Goal: Transaction & Acquisition: Purchase product/service

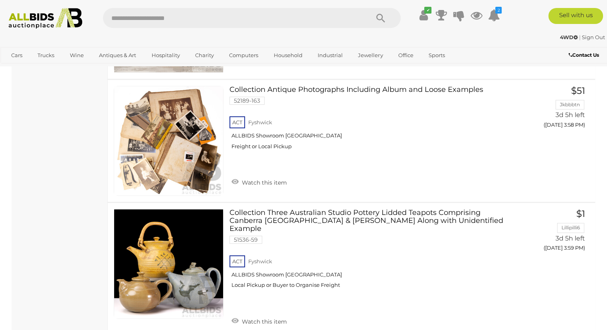
scroll to position [12500, 0]
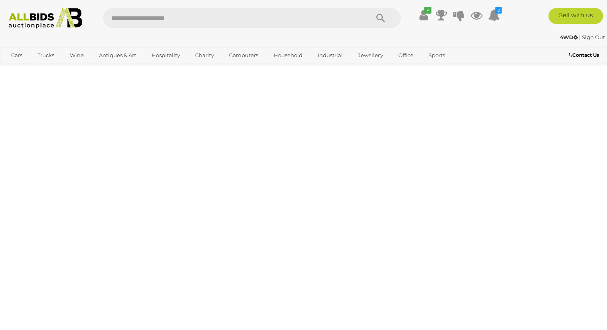
scroll to position [178, 0]
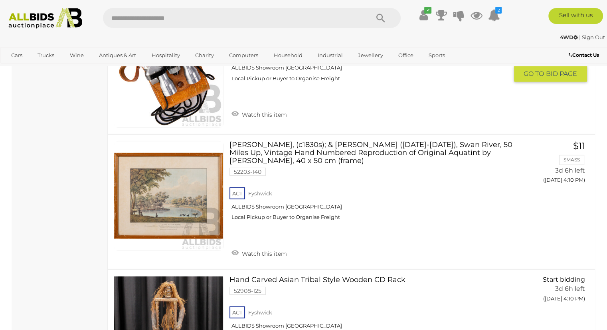
scroll to position [2255, 0]
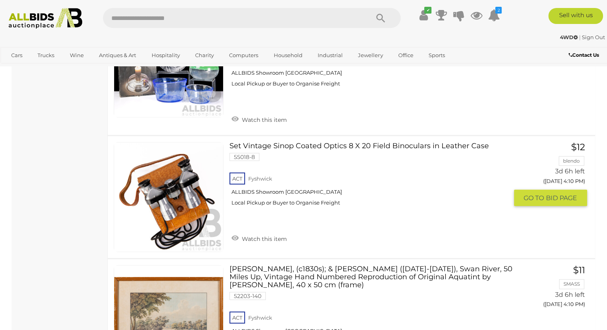
click at [173, 171] on link at bounding box center [169, 197] width 110 height 110
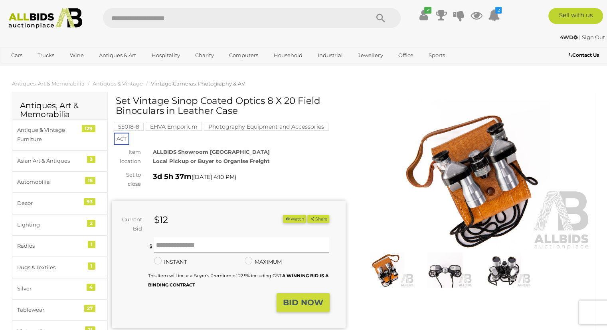
click at [446, 183] on img at bounding box center [475, 175] width 234 height 151
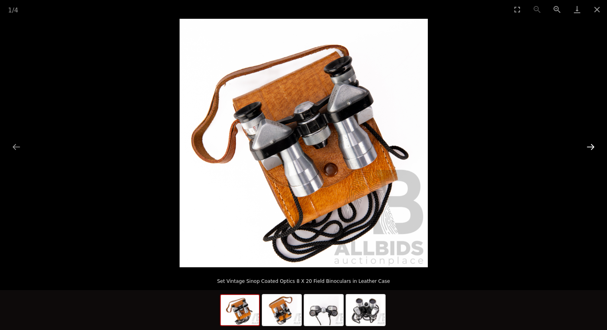
click at [588, 144] on button "Next slide" at bounding box center [591, 147] width 17 height 16
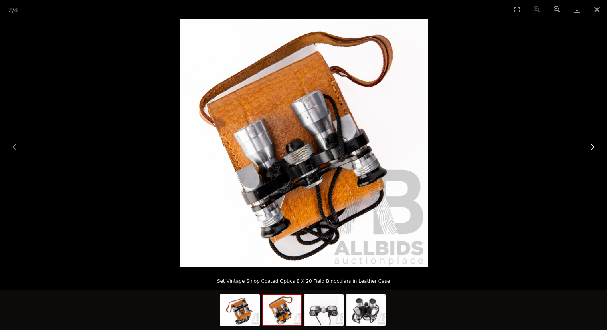
click at [591, 144] on button "Next slide" at bounding box center [591, 147] width 17 height 16
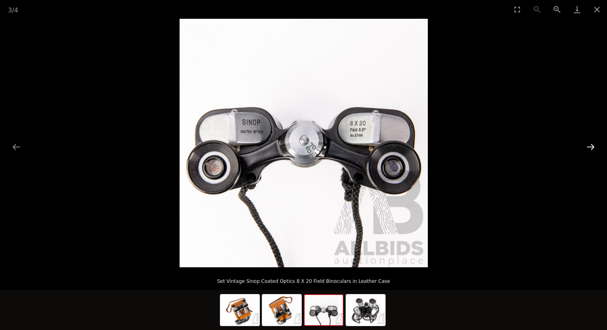
click at [591, 144] on button "Next slide" at bounding box center [591, 147] width 17 height 16
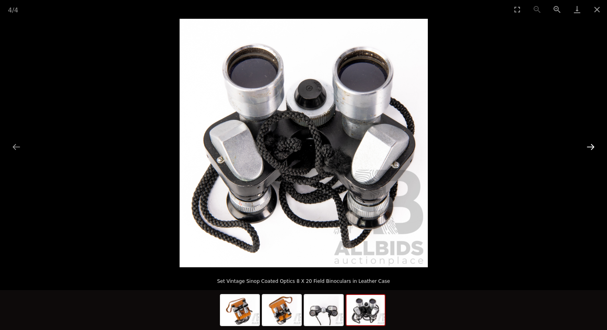
click at [591, 144] on button "Next slide" at bounding box center [591, 147] width 17 height 16
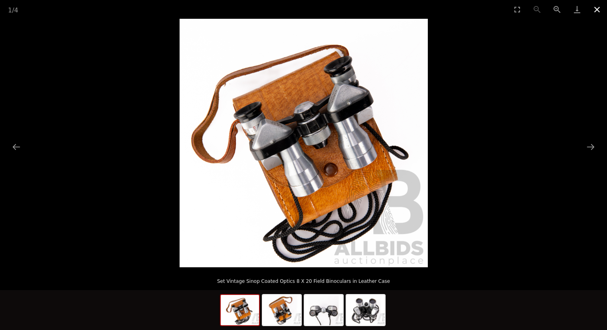
click at [593, 10] on button "Close gallery" at bounding box center [597, 9] width 20 height 19
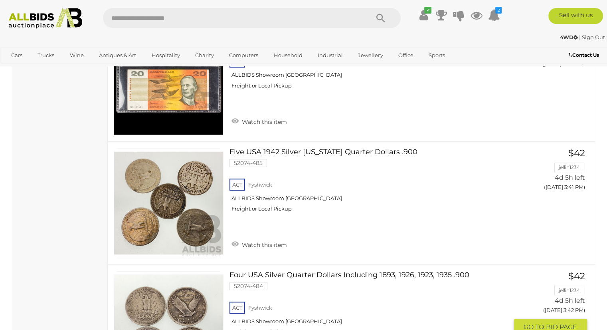
scroll to position [12633, 0]
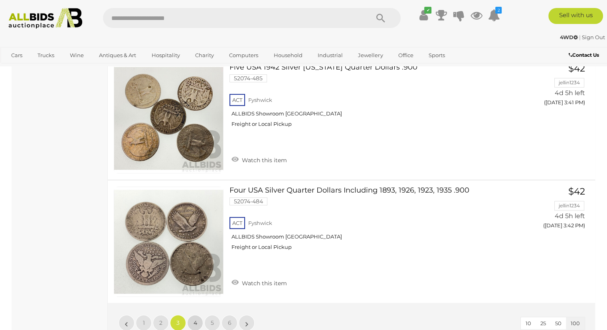
click at [195, 319] on span "4" at bounding box center [196, 322] width 4 height 7
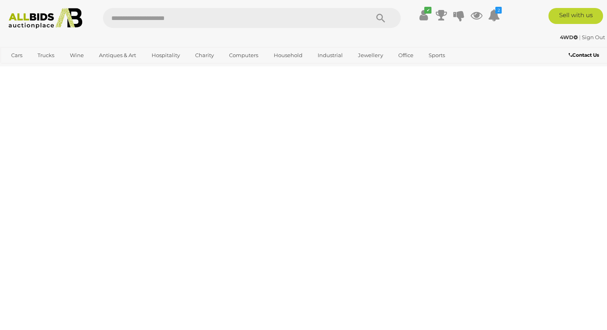
scroll to position [178, 0]
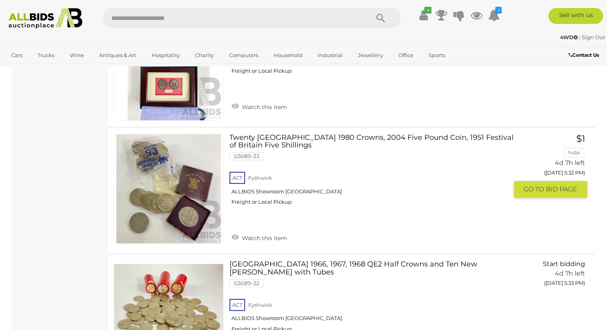
scroll to position [12519, 0]
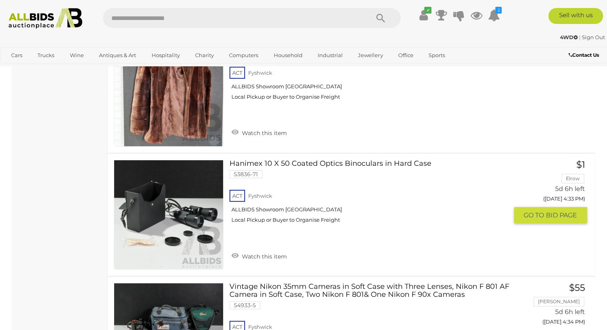
scroll to position [9324, 0]
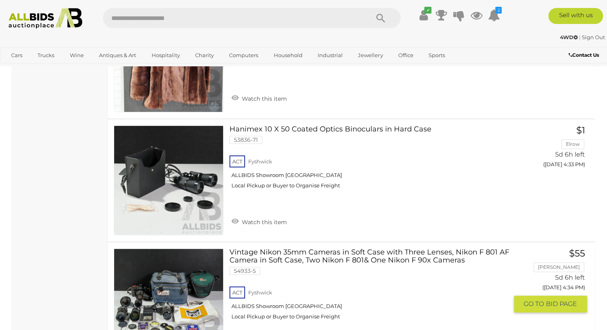
click at [179, 248] on link at bounding box center [169, 303] width 110 height 110
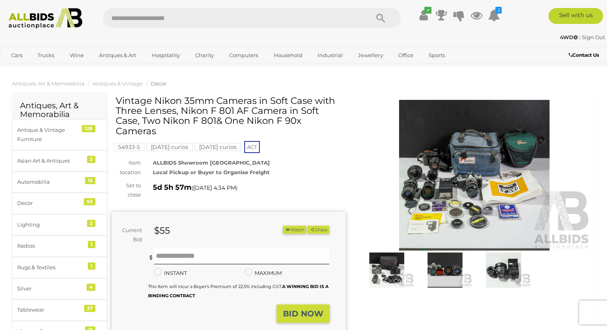
click at [455, 155] on img at bounding box center [475, 175] width 234 height 151
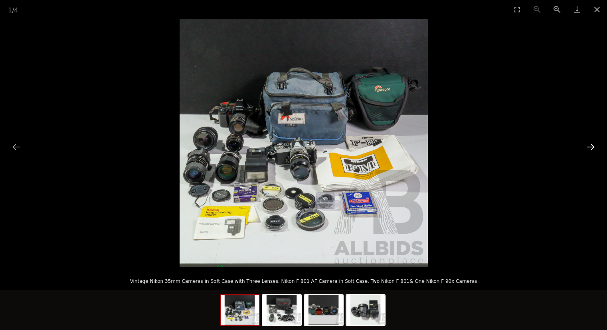
click at [588, 147] on button "Next slide" at bounding box center [591, 147] width 17 height 16
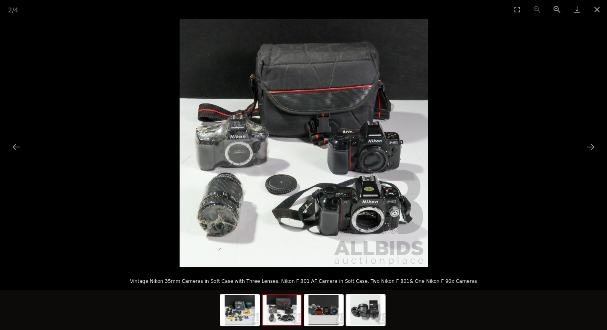
drag, startPoint x: 588, startPoint y: 147, endPoint x: 539, endPoint y: 155, distance: 49.8
click at [553, 155] on div at bounding box center [303, 143] width 607 height 248
click at [556, 6] on button "Zoom in" at bounding box center [558, 9] width 20 height 19
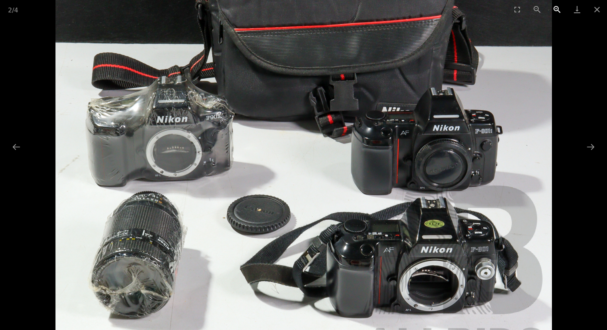
click at [556, 6] on button "Zoom in" at bounding box center [558, 9] width 20 height 19
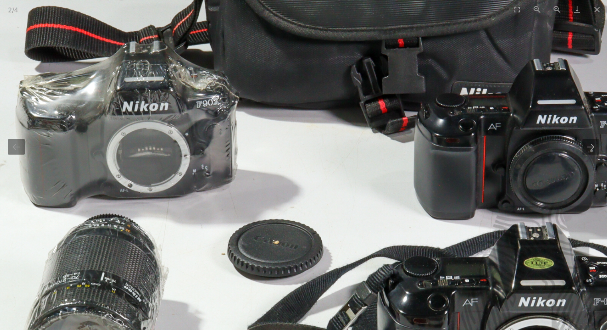
drag, startPoint x: 574, startPoint y: 137, endPoint x: 613, endPoint y: 141, distance: 39.4
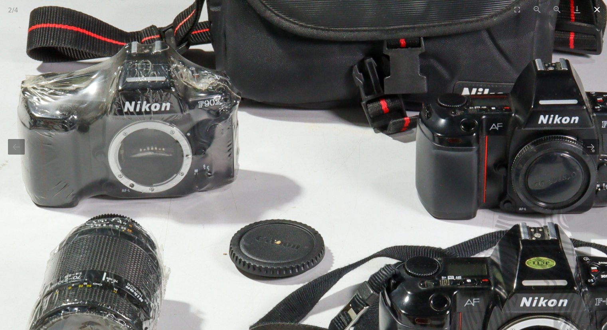
click at [599, 7] on button "Close gallery" at bounding box center [597, 9] width 20 height 19
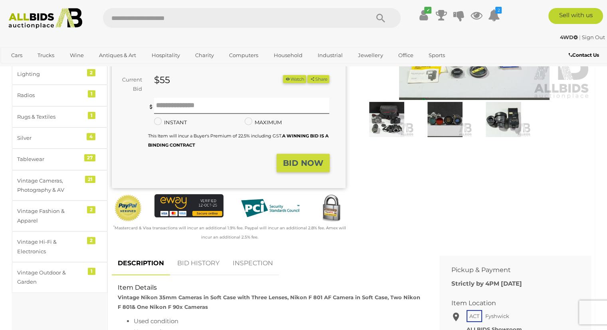
scroll to position [160, 0]
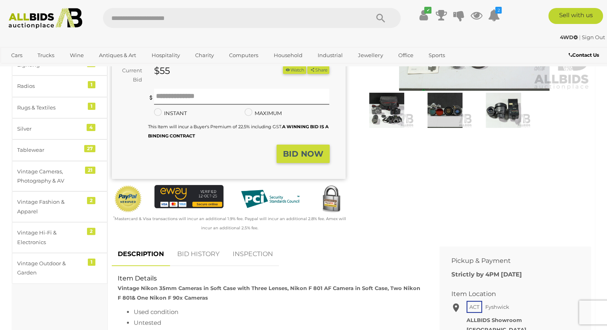
click at [197, 256] on link "BID HISTORY" at bounding box center [198, 254] width 54 height 24
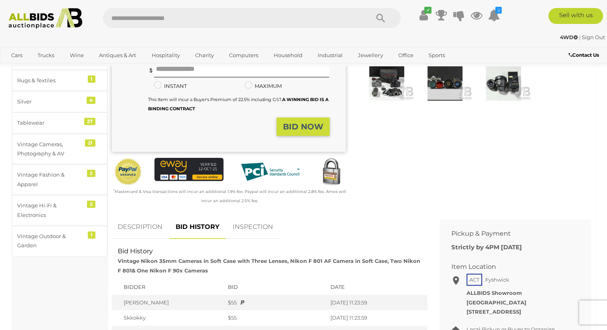
scroll to position [200, 0]
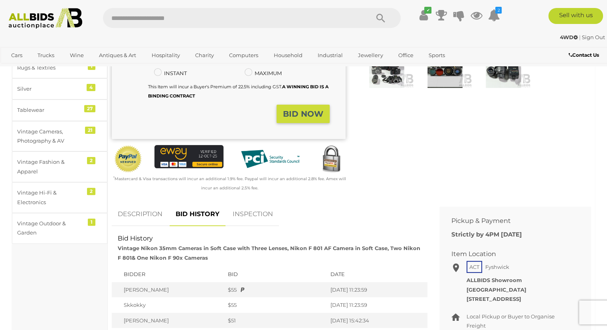
drag, startPoint x: 538, startPoint y: 161, endPoint x: 572, endPoint y: 164, distance: 34.0
click at [562, 163] on div "Winning Outbid Warranty Charity" at bounding box center [352, 49] width 492 height 306
drag, startPoint x: 583, startPoint y: 127, endPoint x: 584, endPoint y: 131, distance: 4.4
click at [584, 131] on div "Winning Outbid Warranty Charity" at bounding box center [352, 49] width 492 height 306
drag, startPoint x: 598, startPoint y: 35, endPoint x: 575, endPoint y: 146, distance: 113.7
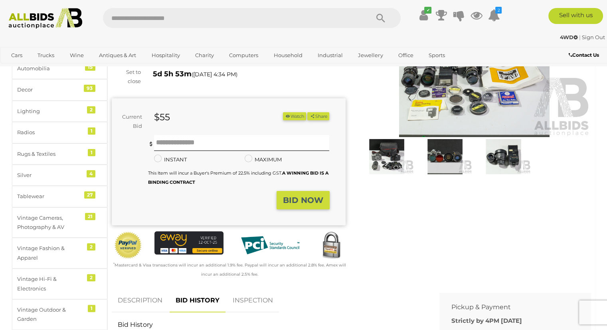
scroll to position [0, 0]
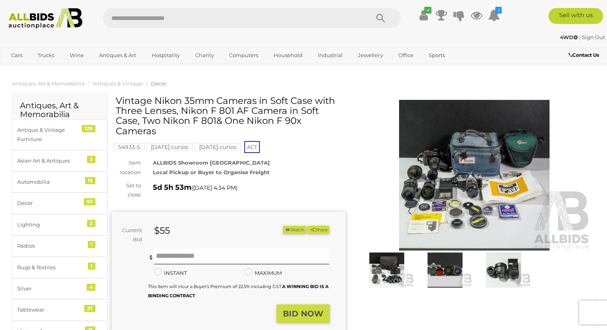
click at [473, 165] on img at bounding box center [475, 175] width 234 height 151
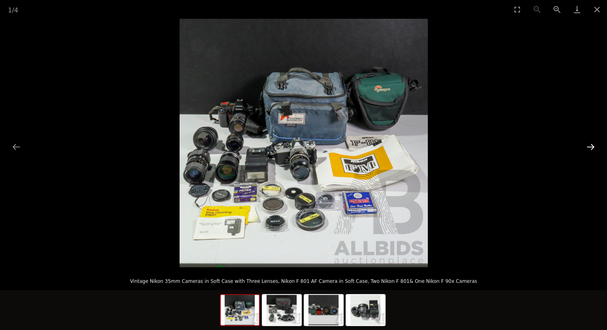
click at [594, 146] on button "Next slide" at bounding box center [591, 147] width 17 height 16
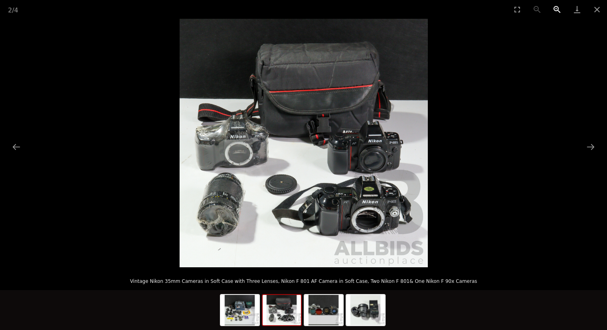
click at [558, 10] on button "Zoom in" at bounding box center [558, 9] width 20 height 19
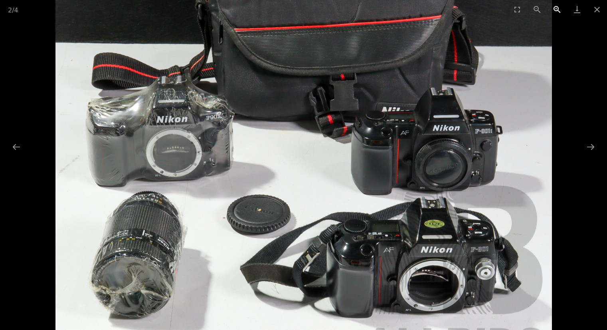
click at [558, 10] on button "Zoom in" at bounding box center [558, 9] width 20 height 19
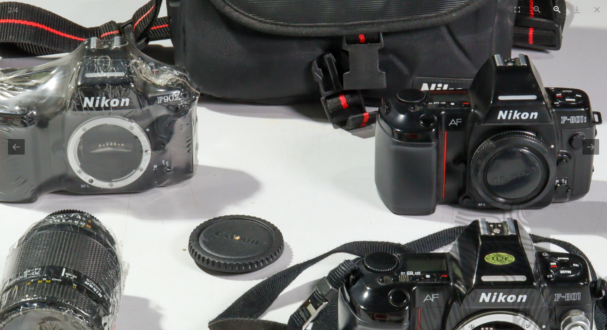
click at [558, 10] on button "Zoom in" at bounding box center [558, 9] width 20 height 19
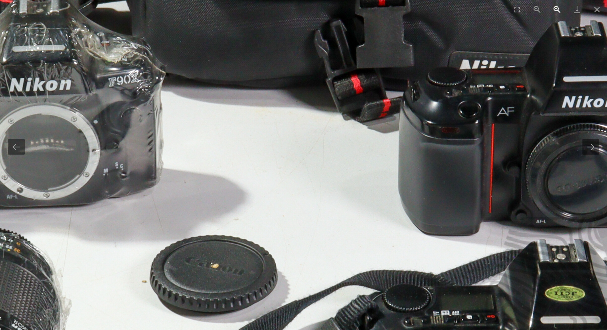
click at [558, 11] on button "Zoom in" at bounding box center [558, 9] width 20 height 19
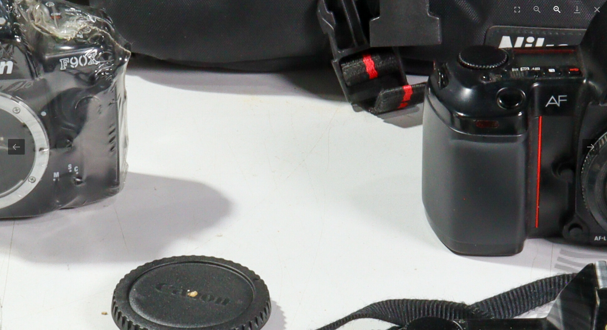
click at [558, 11] on button "Zoom in" at bounding box center [558, 9] width 20 height 19
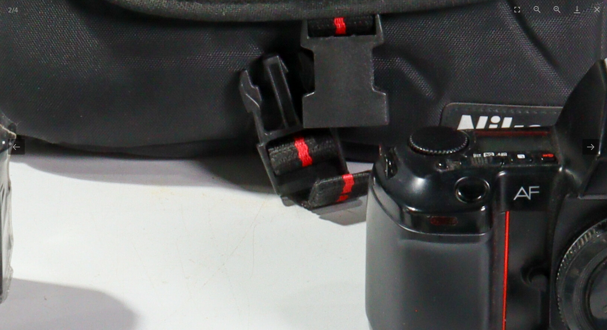
drag, startPoint x: 306, startPoint y: 141, endPoint x: 228, endPoint y: 242, distance: 126.9
click at [228, 242] on img at bounding box center [223, 191] width 1490 height 1490
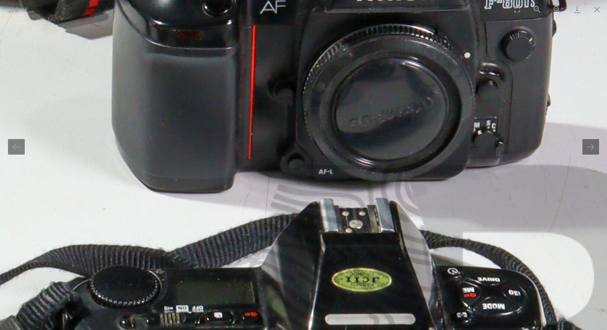
drag, startPoint x: 478, startPoint y: 272, endPoint x: 274, endPoint y: 85, distance: 277.0
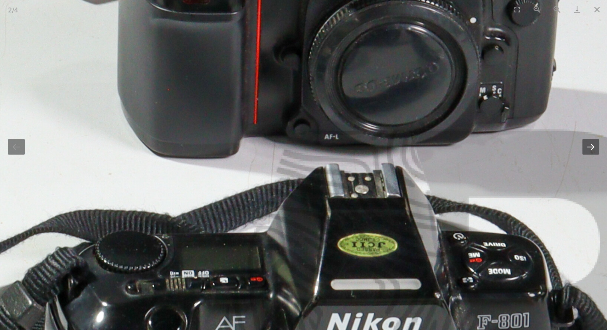
click at [595, 149] on button "Next slide" at bounding box center [591, 147] width 17 height 16
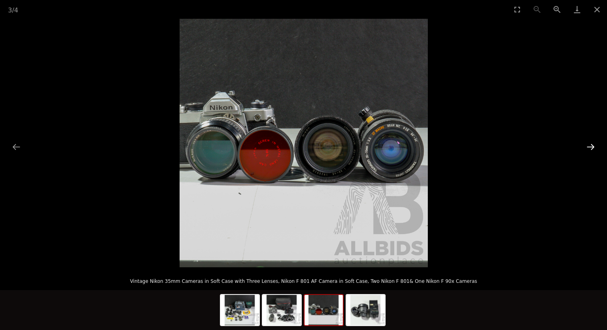
click at [595, 149] on button "Next slide" at bounding box center [591, 147] width 17 height 16
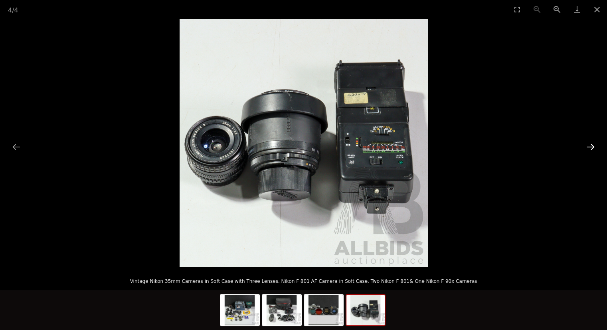
click at [595, 149] on button "Next slide" at bounding box center [591, 147] width 17 height 16
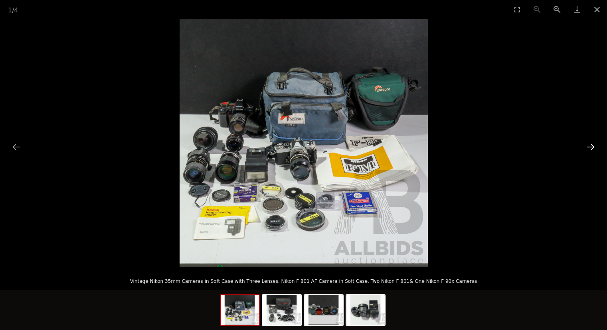
click at [595, 149] on button "Next slide" at bounding box center [591, 147] width 17 height 16
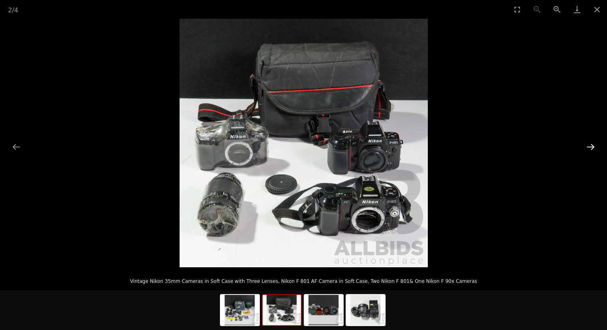
click at [592, 146] on button "Next slide" at bounding box center [591, 147] width 17 height 16
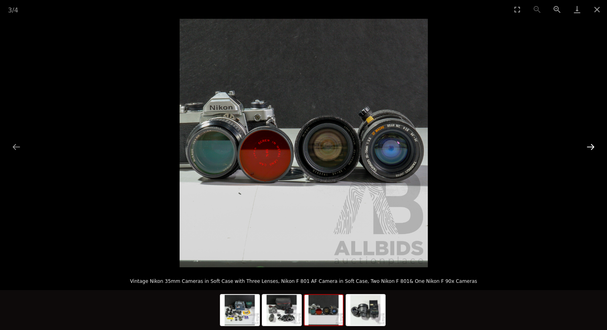
click at [592, 145] on button "Next slide" at bounding box center [591, 147] width 17 height 16
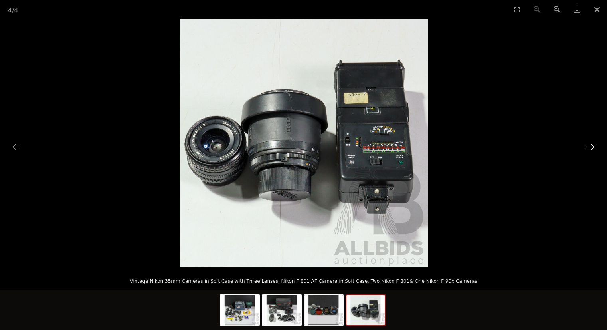
click at [592, 145] on button "Next slide" at bounding box center [591, 147] width 17 height 16
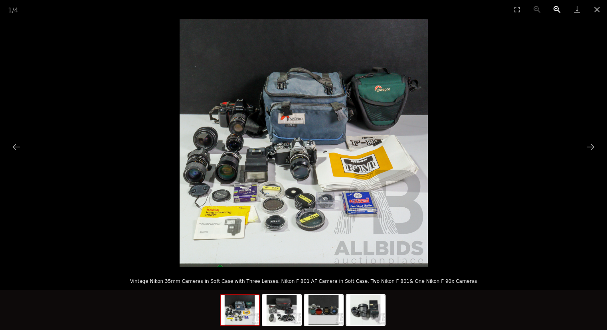
click at [558, 8] on button "Zoom in" at bounding box center [558, 9] width 20 height 19
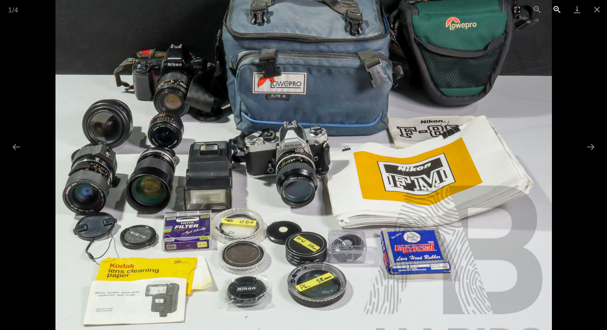
click at [558, 8] on button "Zoom in" at bounding box center [558, 9] width 20 height 19
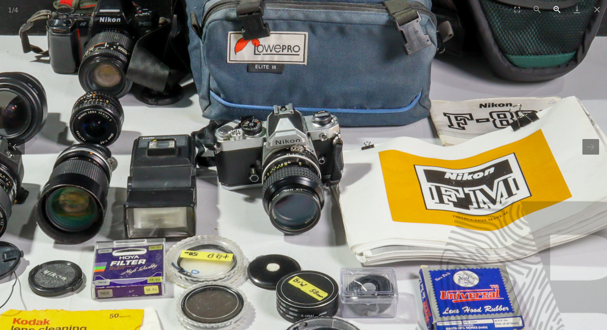
click at [558, 8] on button "Zoom in" at bounding box center [558, 9] width 20 height 19
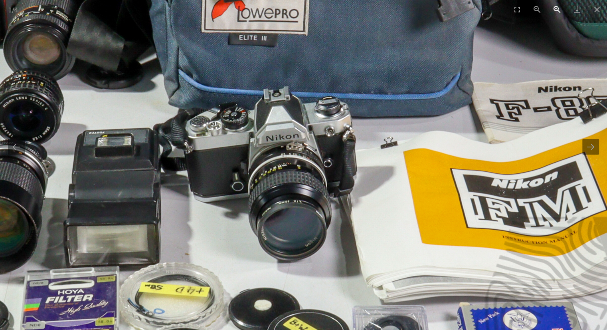
click at [558, 8] on button "Zoom in" at bounding box center [558, 9] width 20 height 19
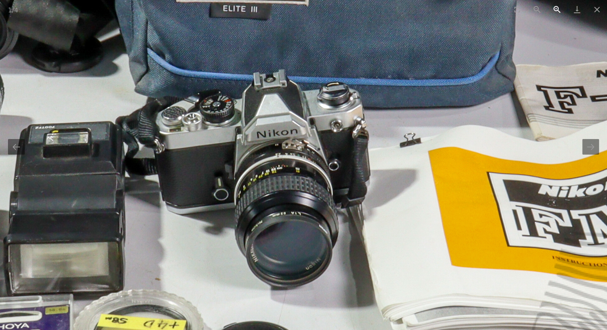
click at [558, 8] on button "Zoom in" at bounding box center [558, 9] width 20 height 19
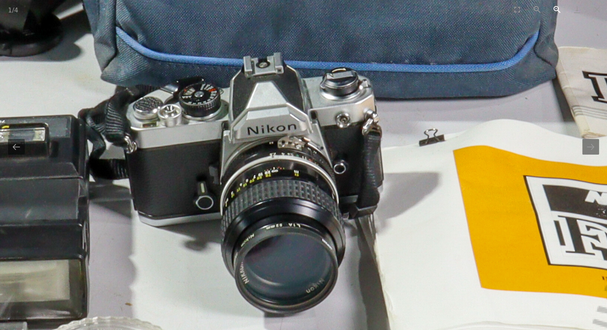
click at [558, 8] on button "Zoom in" at bounding box center [558, 9] width 20 height 19
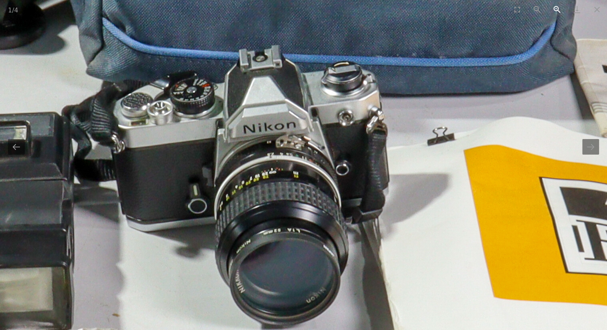
click at [558, 8] on button "Zoom in" at bounding box center [558, 9] width 20 height 19
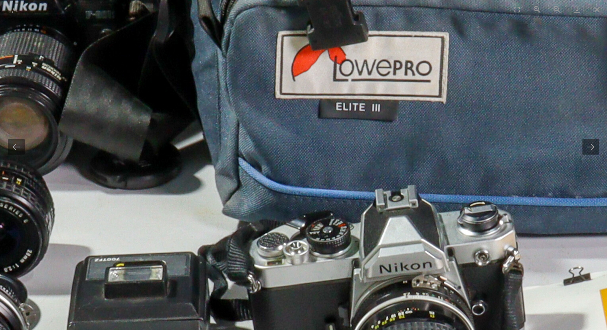
drag, startPoint x: 476, startPoint y: 133, endPoint x: 586, endPoint y: 268, distance: 174.0
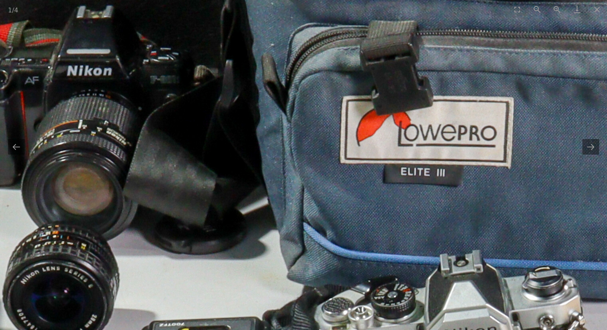
drag, startPoint x: 586, startPoint y: 268, endPoint x: 613, endPoint y: 293, distance: 36.5
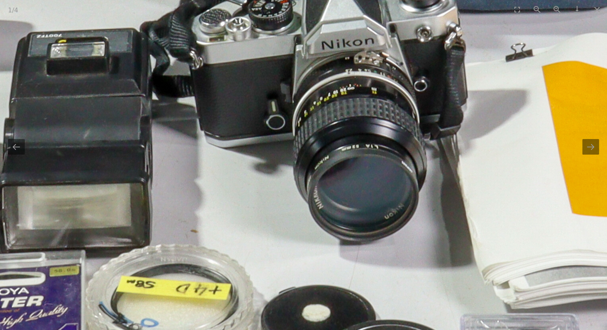
drag, startPoint x: 561, startPoint y: 298, endPoint x: 437, endPoint y: 9, distance: 314.4
click at [437, 9] on div "1 / 4 Vintage Nikon 35mm Cameras in Soft Case with Three Lenses, Nikon F 801 AF…" at bounding box center [303, 165] width 607 height 330
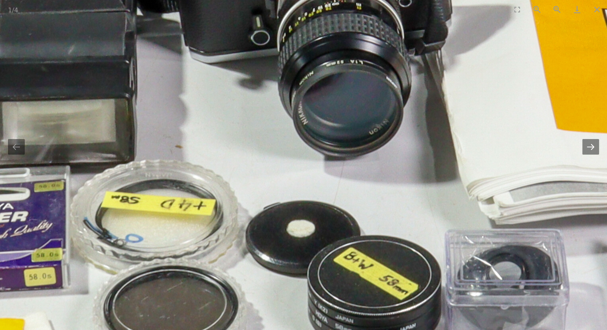
click at [593, 147] on button "Next slide" at bounding box center [591, 147] width 17 height 16
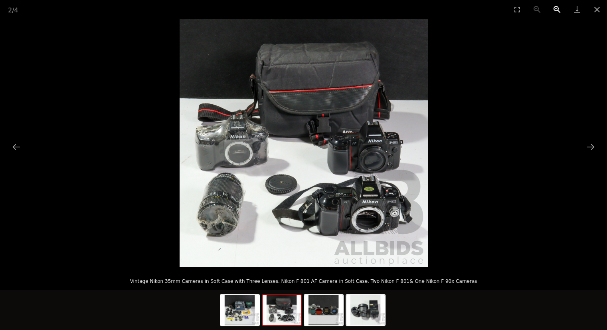
click at [557, 6] on button "Zoom in" at bounding box center [558, 9] width 20 height 19
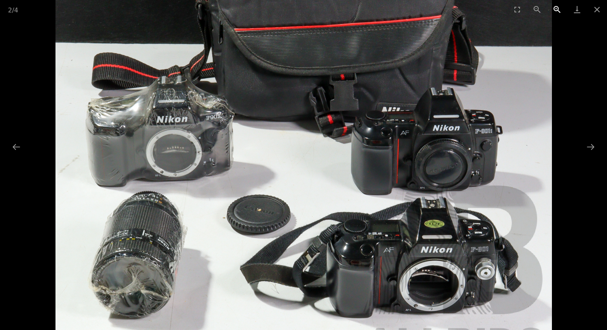
click at [557, 6] on button "Zoom in" at bounding box center [558, 9] width 20 height 19
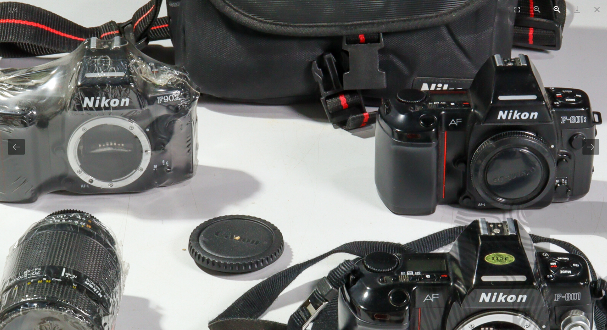
click at [557, 6] on button "Zoom in" at bounding box center [558, 9] width 20 height 19
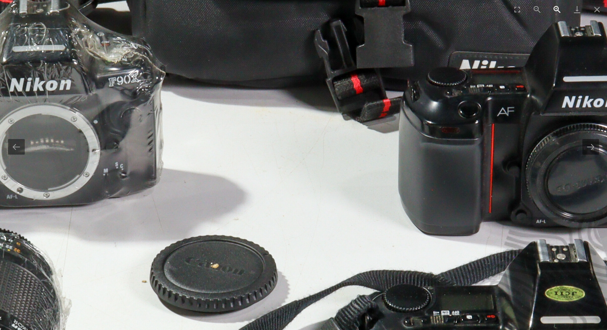
click at [558, 8] on button "Zoom in" at bounding box center [558, 9] width 20 height 19
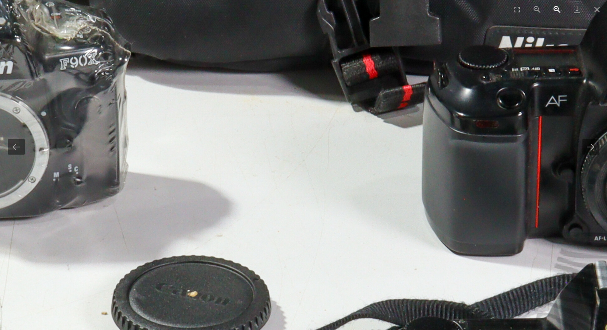
click at [558, 8] on button "Zoom in" at bounding box center [558, 9] width 20 height 19
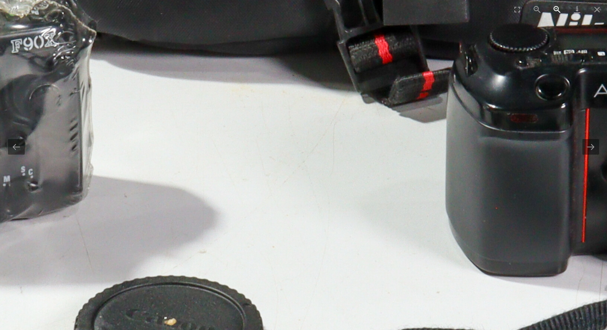
click at [558, 8] on button "Zoom in" at bounding box center [558, 9] width 20 height 19
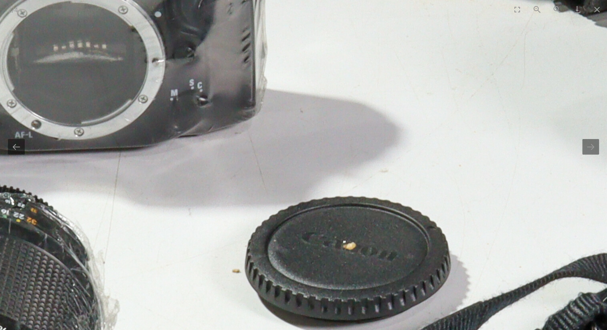
drag, startPoint x: 424, startPoint y: 53, endPoint x: 613, endPoint y: -35, distance: 208.3
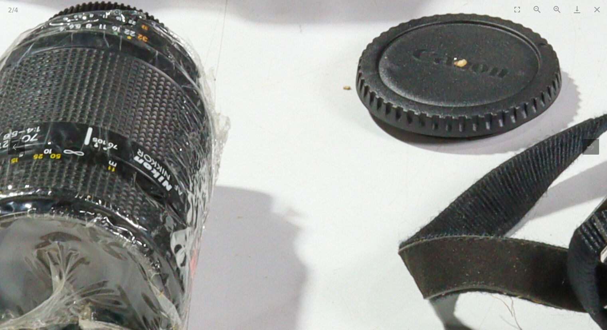
drag, startPoint x: 536, startPoint y: 171, endPoint x: 613, endPoint y: -5, distance: 191.9
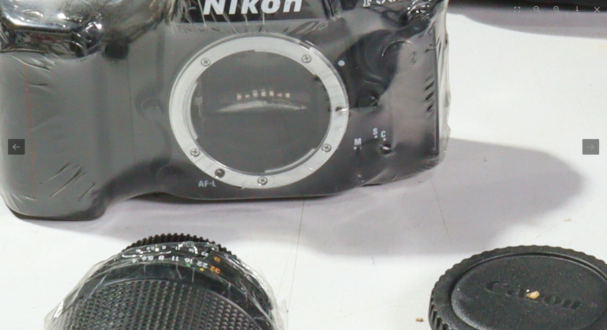
drag, startPoint x: 538, startPoint y: 98, endPoint x: 573, endPoint y: 341, distance: 245.3
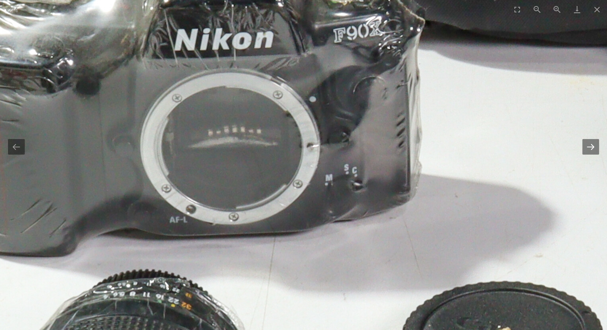
drag, startPoint x: 589, startPoint y: 151, endPoint x: 589, endPoint y: 146, distance: 5.2
click at [589, 147] on button "Next slide" at bounding box center [591, 147] width 17 height 16
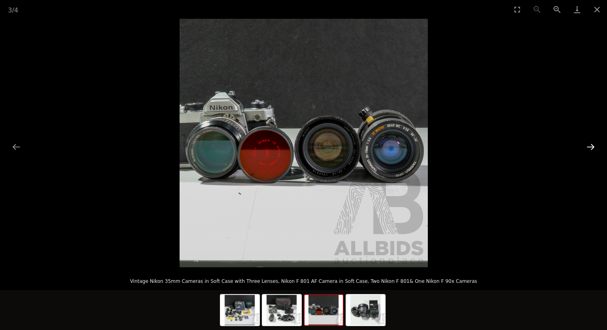
click at [589, 146] on button "Next slide" at bounding box center [591, 147] width 17 height 16
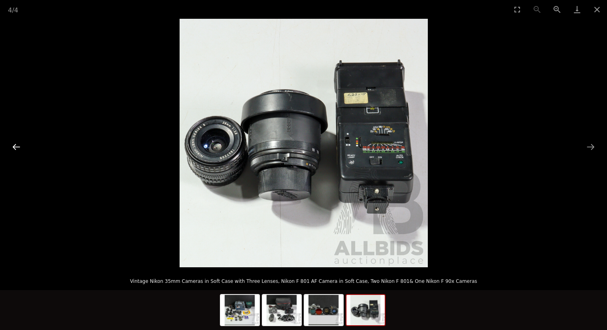
click at [18, 143] on button "Previous slide" at bounding box center [16, 147] width 17 height 16
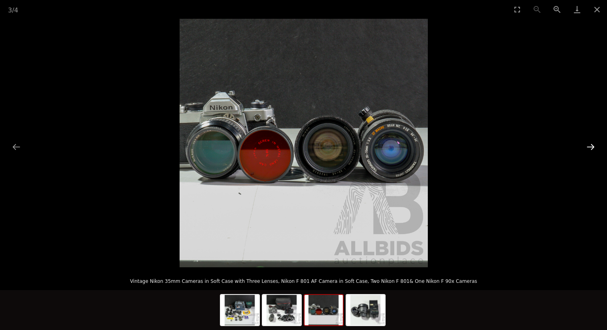
click at [593, 143] on button "Next slide" at bounding box center [591, 147] width 17 height 16
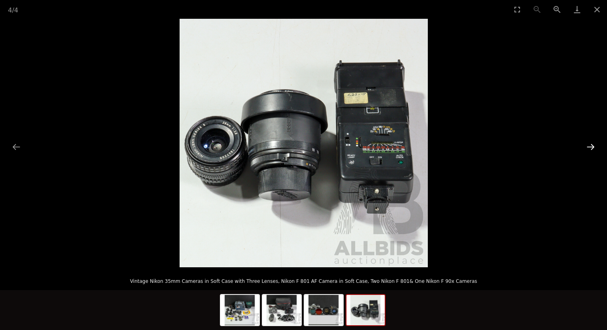
click at [593, 143] on button "Next slide" at bounding box center [591, 147] width 17 height 16
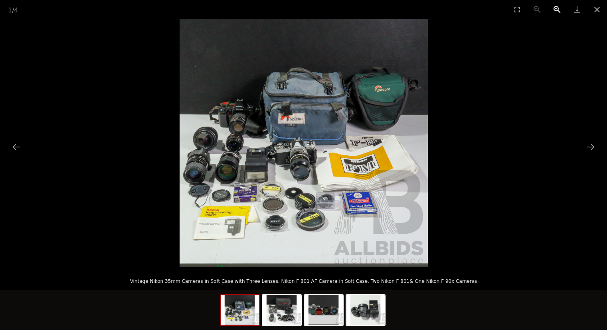
click at [556, 6] on button "Zoom in" at bounding box center [558, 9] width 20 height 19
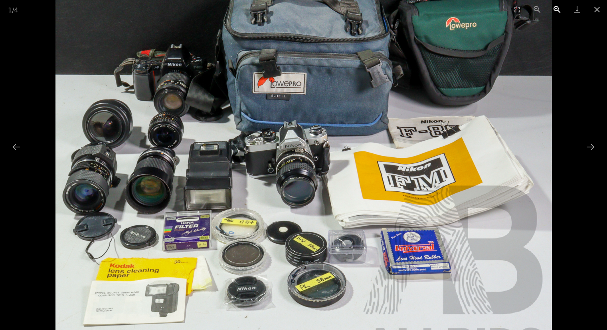
click at [556, 6] on button "Zoom in" at bounding box center [558, 9] width 20 height 19
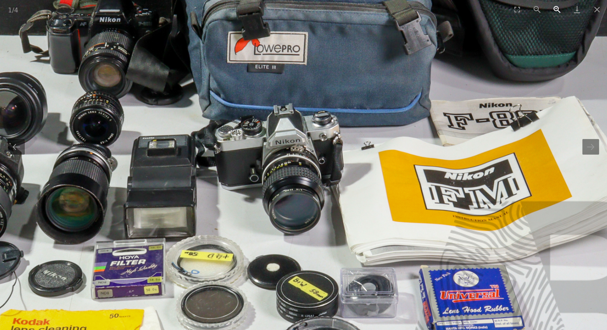
click at [556, 6] on button "Zoom in" at bounding box center [558, 9] width 20 height 19
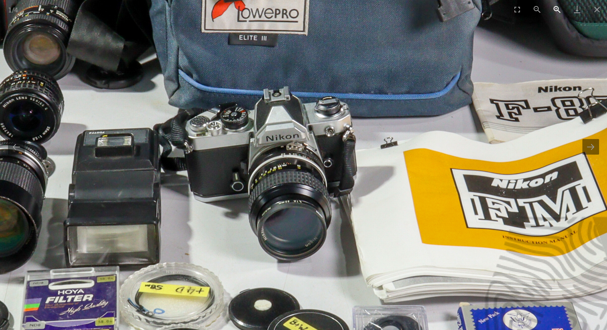
click at [556, 6] on button "Zoom in" at bounding box center [558, 9] width 20 height 19
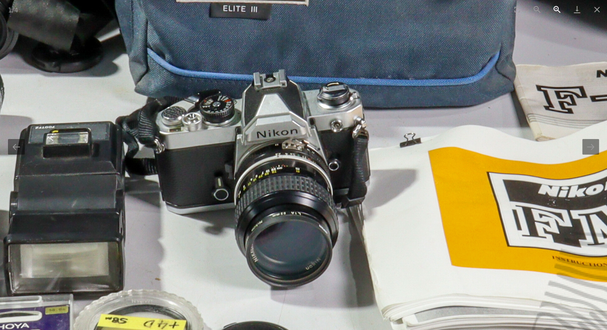
click at [556, 6] on button "Zoom in" at bounding box center [558, 9] width 20 height 19
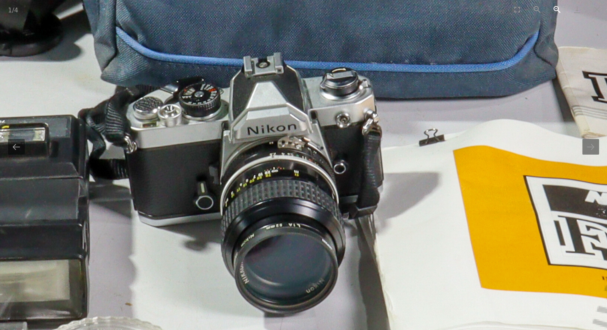
click at [556, 6] on button "Zoom in" at bounding box center [558, 9] width 20 height 19
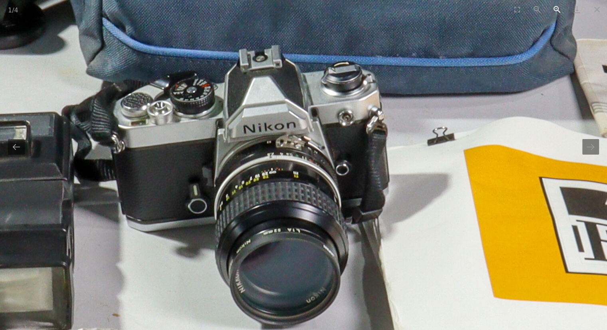
click at [556, 6] on button "Zoom in" at bounding box center [558, 9] width 20 height 19
click at [535, 7] on button "Zoom out" at bounding box center [538, 9] width 20 height 19
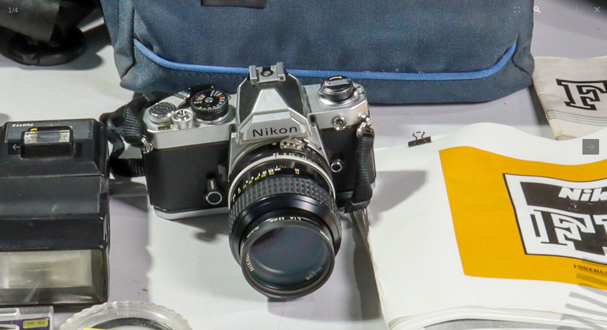
click at [536, 7] on button "Zoom out" at bounding box center [538, 9] width 20 height 19
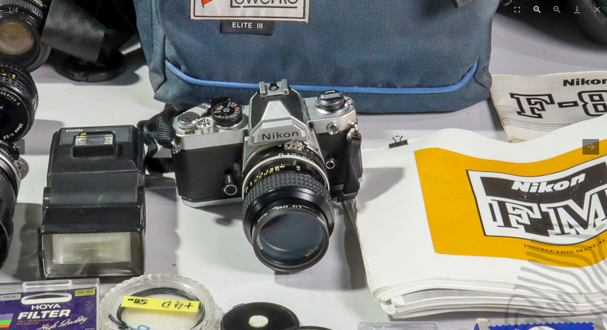
click at [536, 7] on button "Zoom out" at bounding box center [538, 9] width 20 height 19
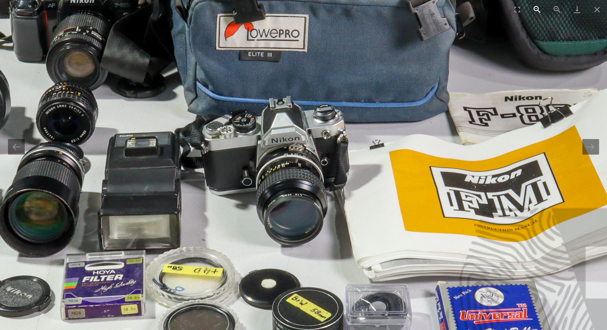
click at [536, 7] on button "Zoom out" at bounding box center [538, 9] width 20 height 19
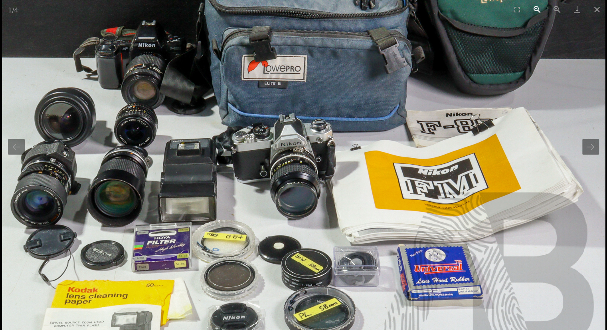
click at [536, 7] on button "Zoom out" at bounding box center [538, 9] width 20 height 19
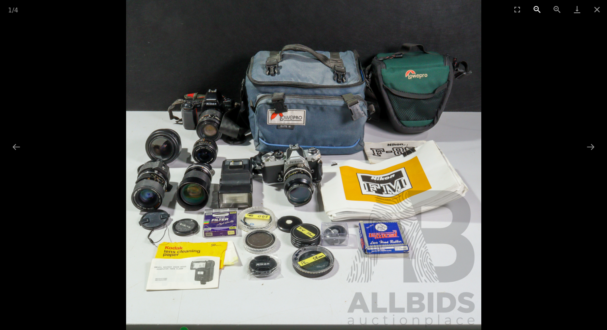
click at [536, 7] on button "Zoom out" at bounding box center [538, 9] width 20 height 19
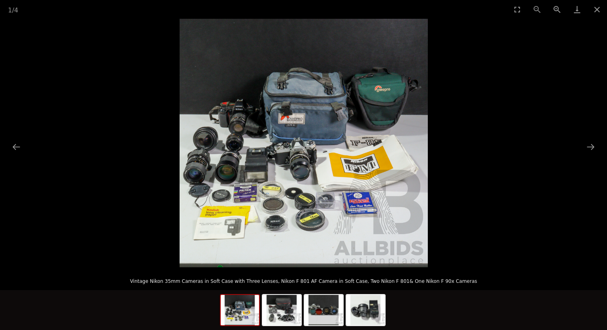
click at [536, 7] on div "1 / 4" at bounding box center [303, 9] width 607 height 19
click at [598, 7] on button "Close gallery" at bounding box center [597, 9] width 20 height 19
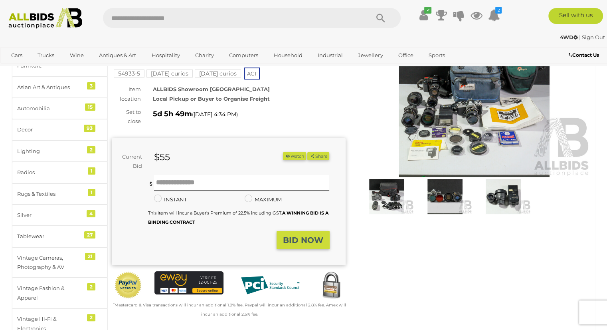
scroll to position [80, 0]
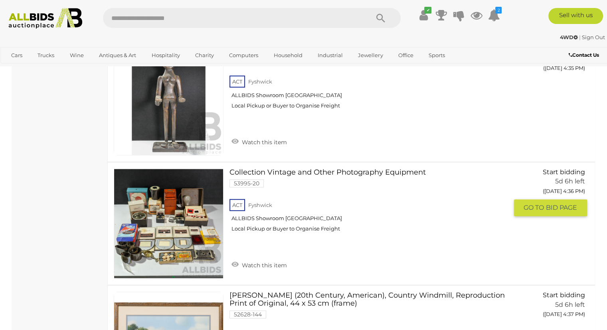
scroll to position [9662, 0]
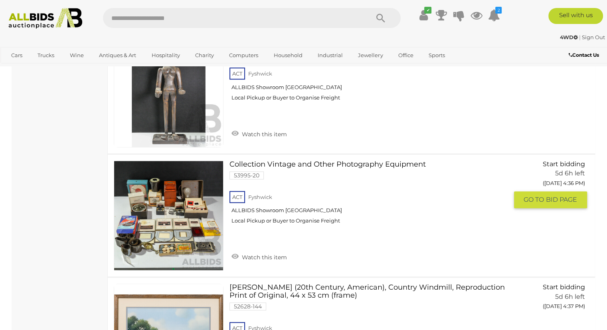
click at [205, 161] on link at bounding box center [169, 216] width 110 height 110
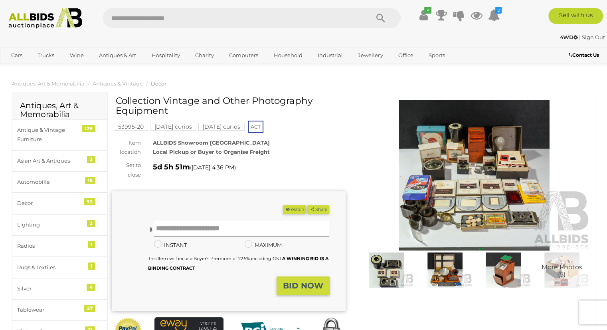
click at [425, 179] on img at bounding box center [475, 175] width 234 height 151
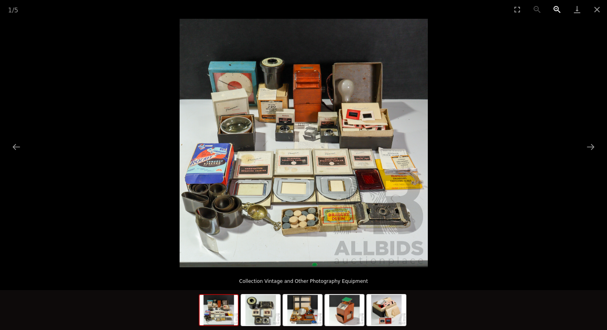
click at [556, 7] on button "Zoom in" at bounding box center [558, 9] width 20 height 19
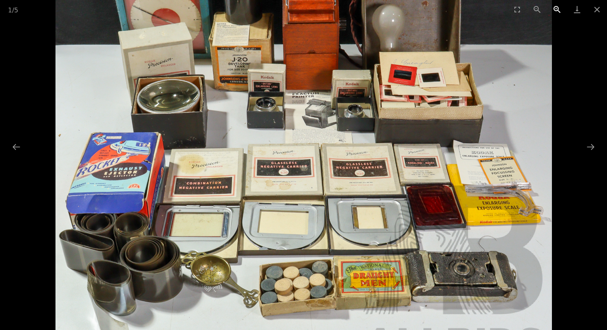
click at [556, 7] on button "Zoom in" at bounding box center [558, 9] width 20 height 19
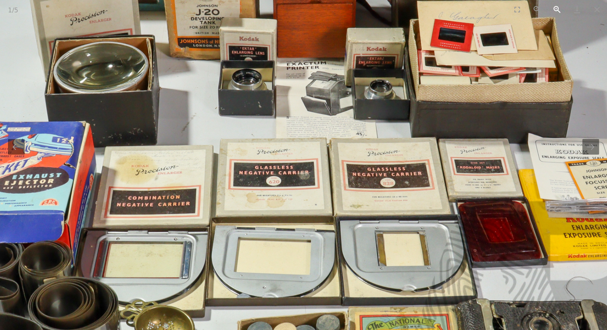
click at [556, 7] on button "Zoom in" at bounding box center [558, 9] width 20 height 19
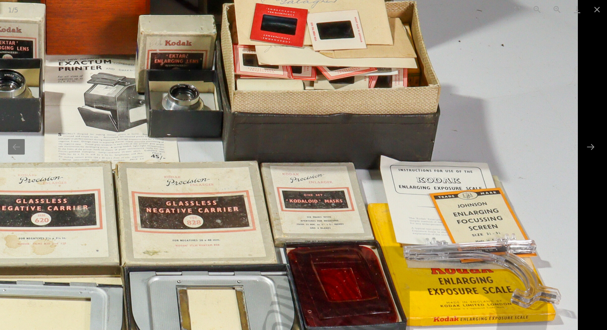
drag, startPoint x: 460, startPoint y: 160, endPoint x: 90, endPoint y: 189, distance: 371.4
click at [90, 189] on img at bounding box center [81, 140] width 994 height 994
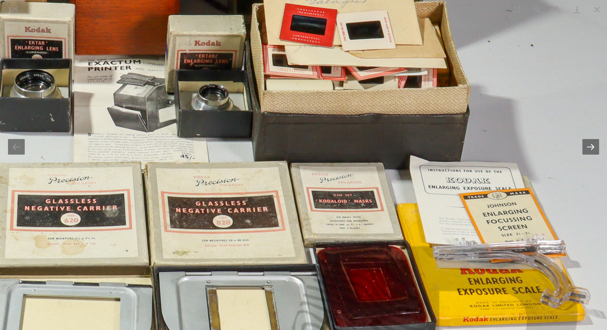
click at [589, 141] on button "Next slide" at bounding box center [591, 147] width 17 height 16
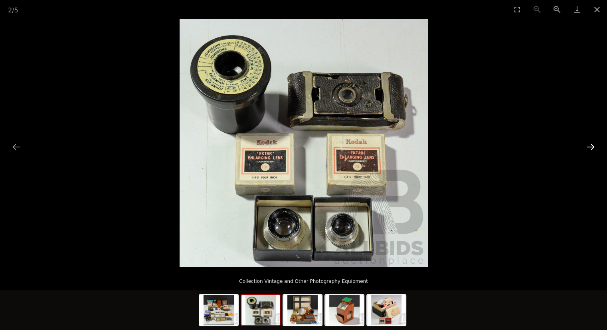
click at [591, 147] on button "Next slide" at bounding box center [591, 147] width 17 height 16
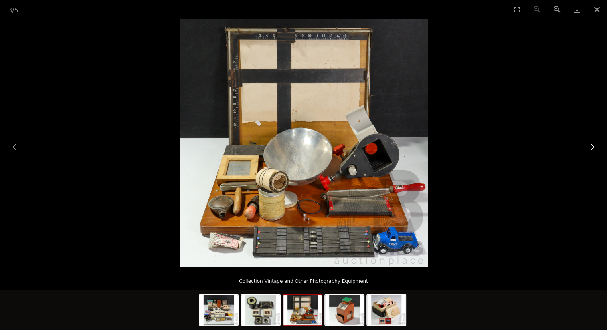
click at [593, 147] on button "Next slide" at bounding box center [591, 147] width 17 height 16
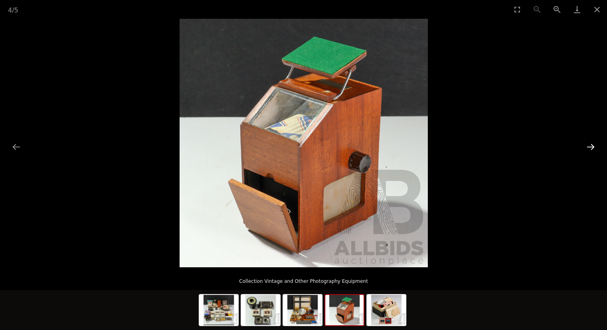
click at [593, 147] on button "Next slide" at bounding box center [591, 147] width 17 height 16
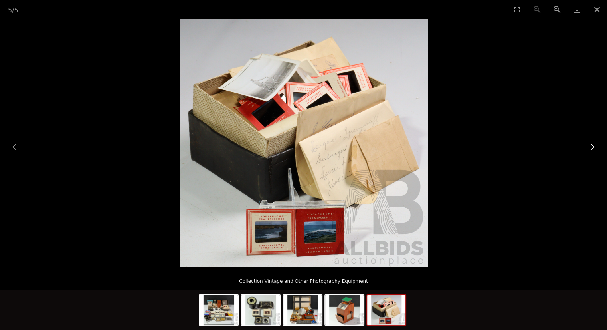
click at [593, 147] on button "Next slide" at bounding box center [591, 147] width 17 height 16
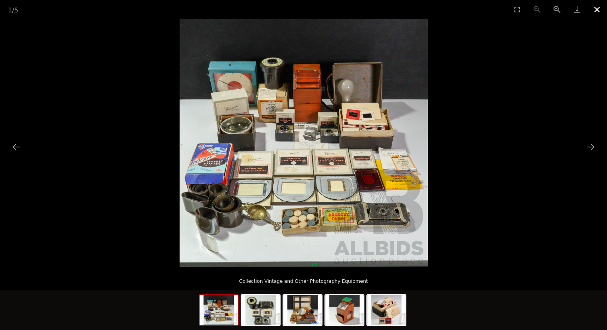
click at [599, 10] on button "Close gallery" at bounding box center [597, 9] width 20 height 19
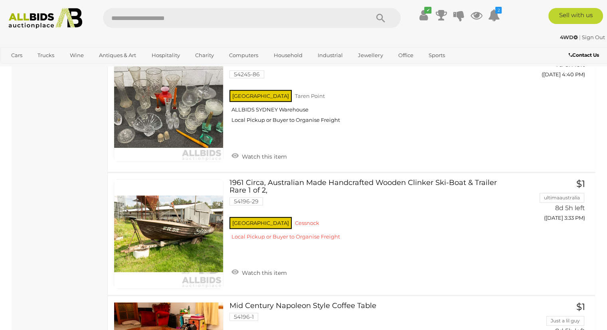
scroll to position [12787, 0]
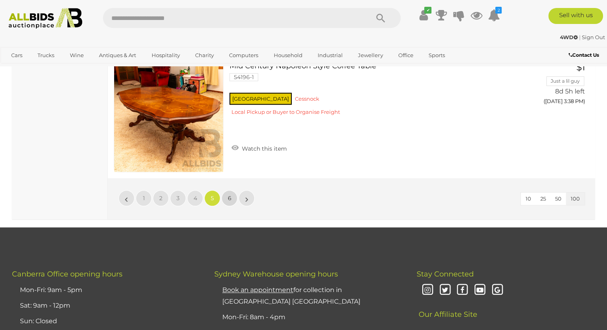
click at [230, 194] on span "6" at bounding box center [230, 197] width 4 height 7
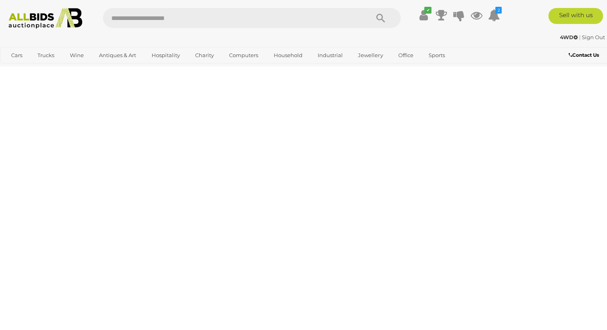
scroll to position [178, 0]
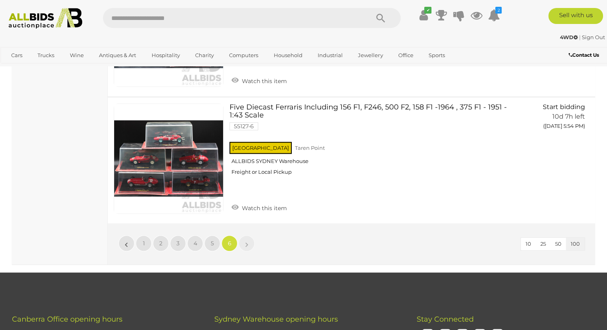
scroll to position [6608, 0]
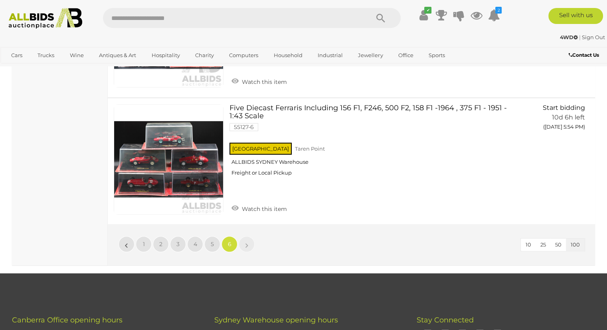
scroll to position [178, 0]
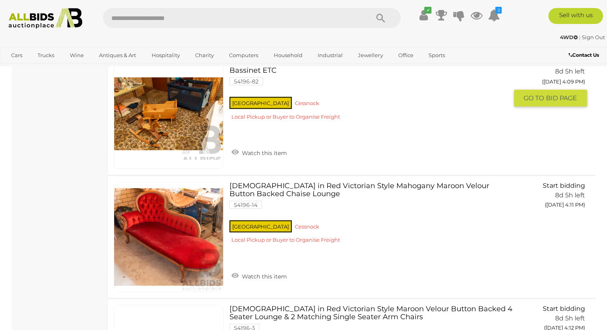
scroll to position [1518, 0]
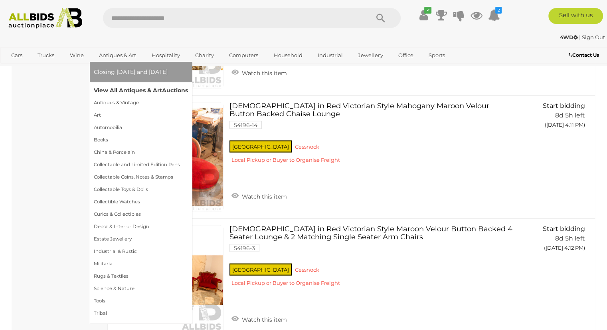
click at [113, 90] on link "View All Antiques & Art Auctions" at bounding box center [141, 90] width 94 height 12
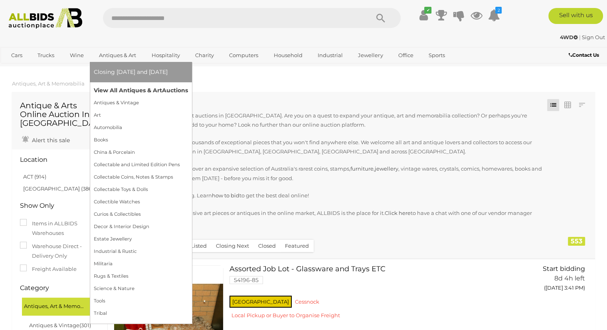
click at [126, 90] on link "View All Antiques & Art Auctions" at bounding box center [141, 90] width 94 height 12
click at [128, 91] on link "View All Antiques & Art Auctions" at bounding box center [141, 90] width 94 height 12
click at [131, 89] on link "View All Antiques & Art Auctions" at bounding box center [141, 90] width 94 height 12
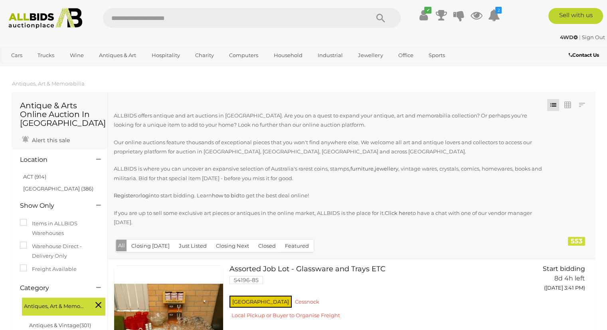
scroll to position [1518, 0]
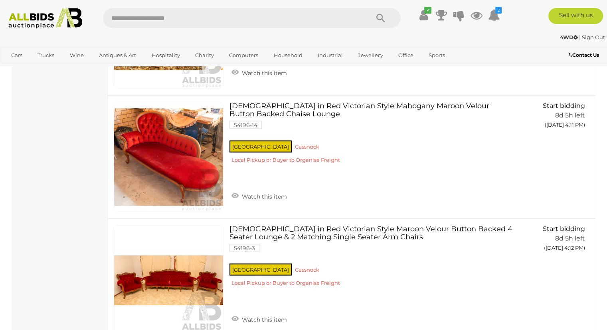
scroll to position [178, 0]
